Goal: Find specific page/section: Find specific page/section

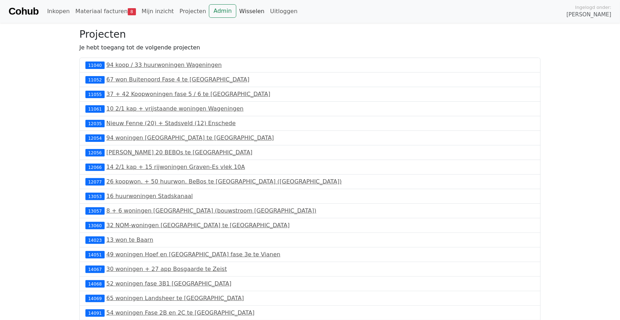
click at [236, 11] on link "Wisselen" at bounding box center [251, 11] width 31 height 14
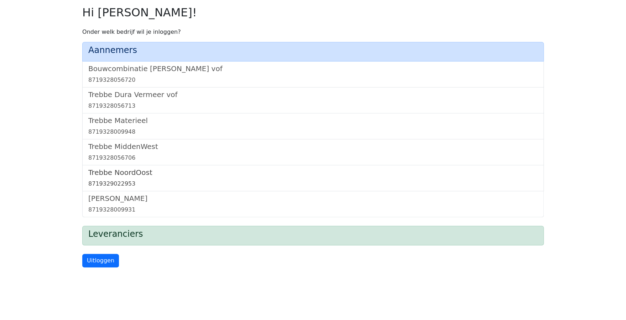
click at [120, 183] on div "8719329022953" at bounding box center [312, 184] width 449 height 9
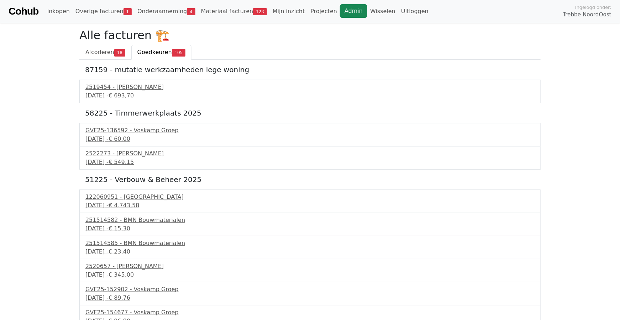
click at [340, 10] on link "Admin" at bounding box center [353, 11] width 27 height 14
